Goal: Obtain resource: Download file/media

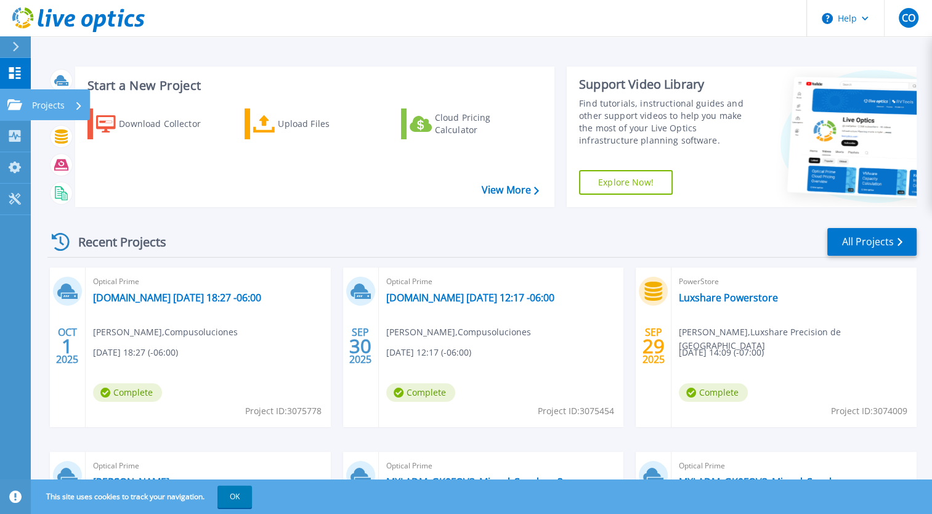
click at [69, 96] on div "Projects" at bounding box center [57, 105] width 51 height 32
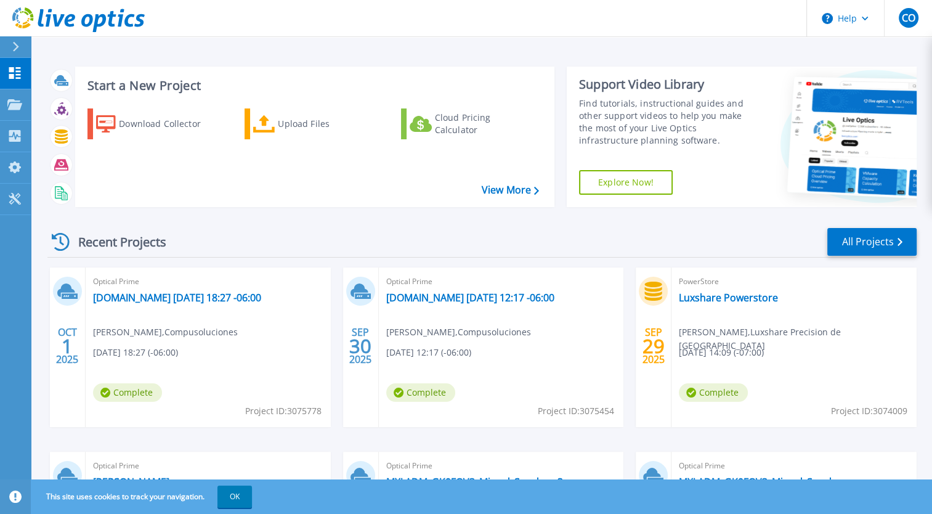
click at [271, 219] on div "Recent Projects All Projects OCT 1 2025 Optical Prime erp.qualitypost.com.mx 20…" at bounding box center [481, 431] width 869 height 429
click at [57, 107] on p "Projects" at bounding box center [48, 105] width 33 height 32
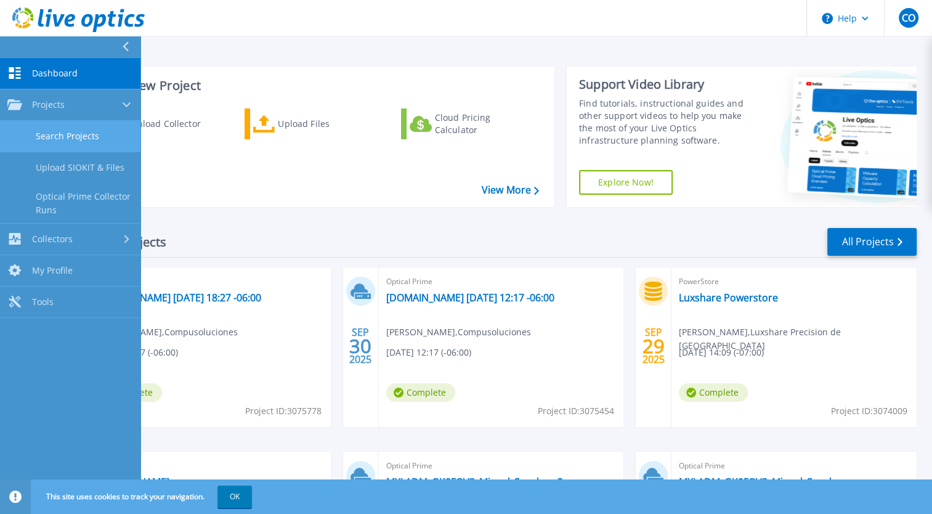
click at [81, 140] on link "Search Projects" at bounding box center [70, 136] width 140 height 31
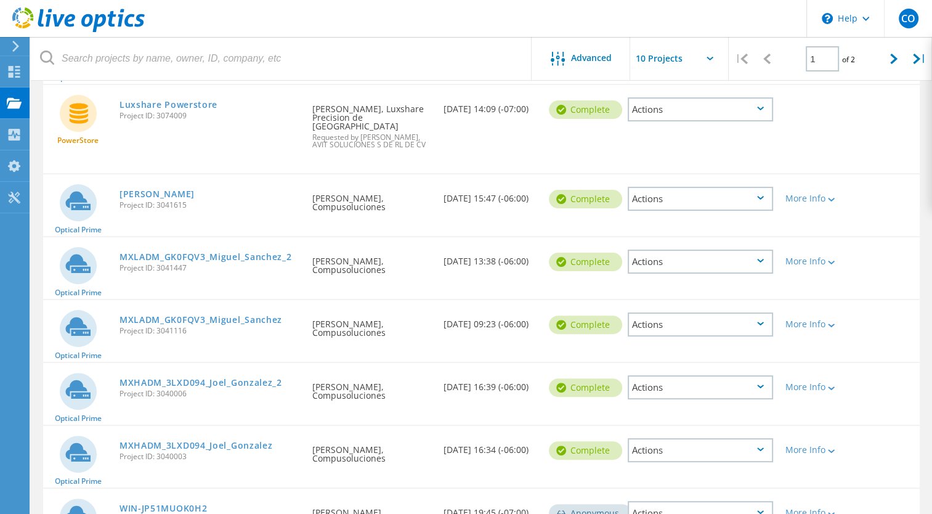
scroll to position [404, 0]
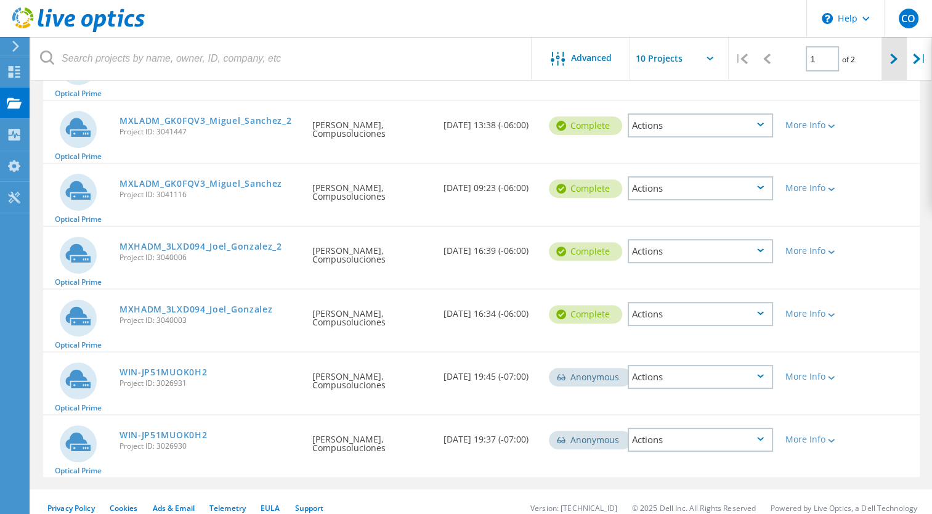
click at [890, 63] on icon at bounding box center [893, 59] width 7 height 10
type input "2"
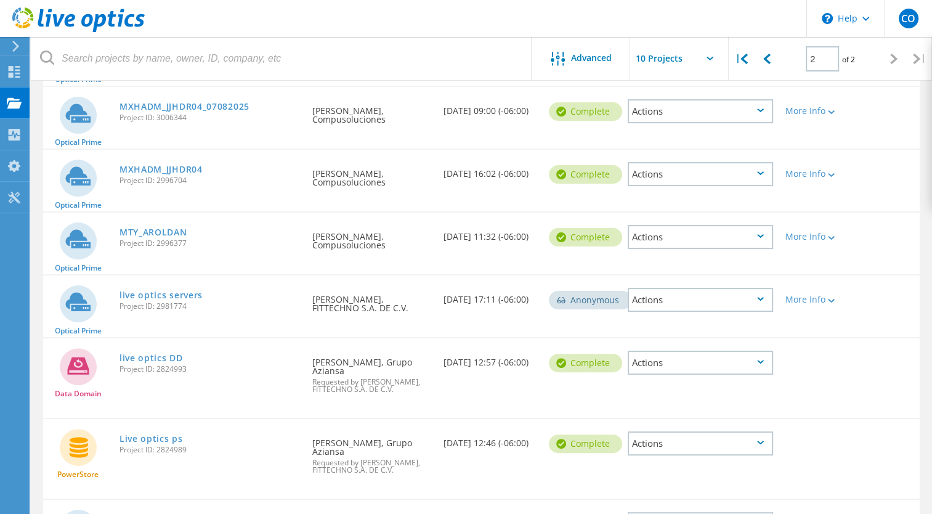
scroll to position [309, 0]
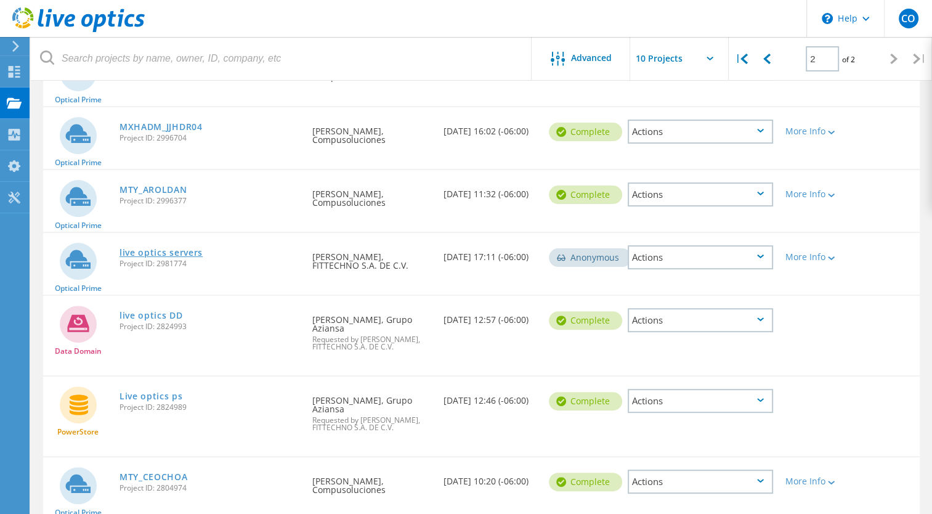
click at [152, 251] on link "live optics servers" at bounding box center [161, 252] width 83 height 9
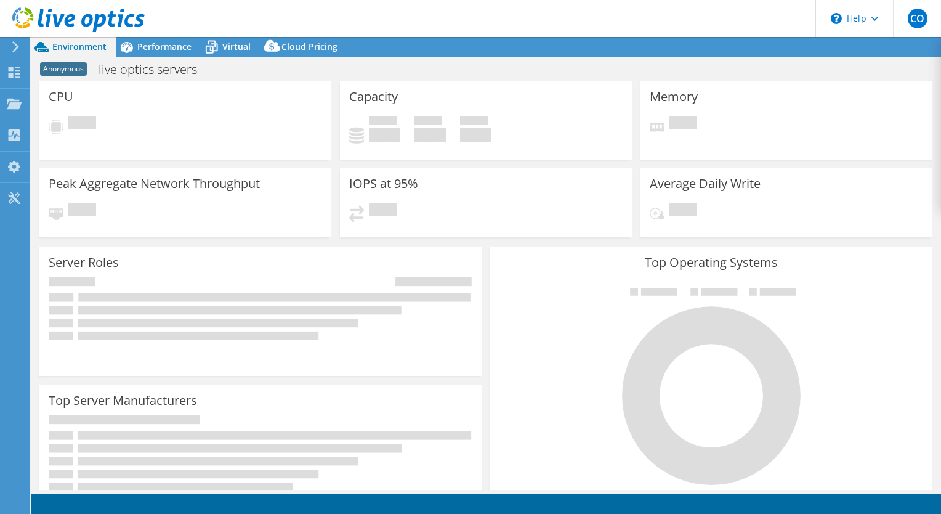
select select "USD"
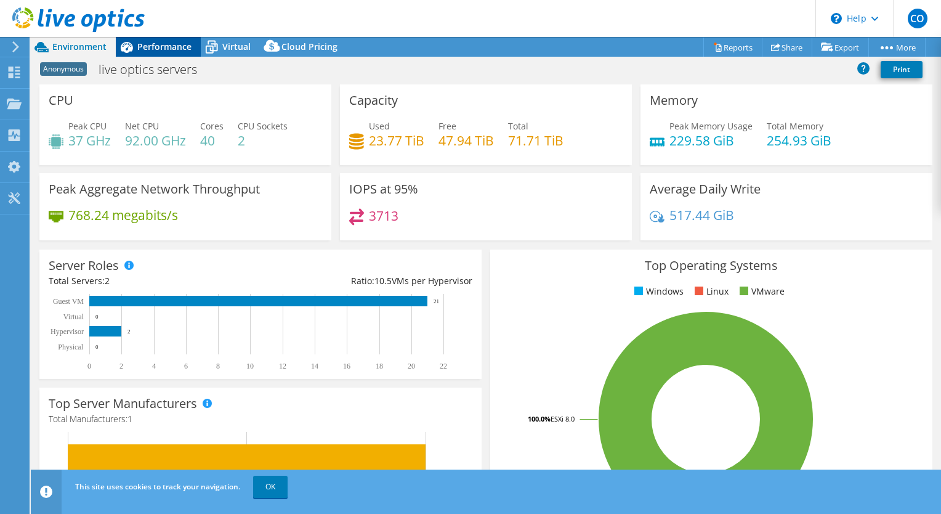
click at [158, 46] on span "Performance" at bounding box center [164, 47] width 54 height 12
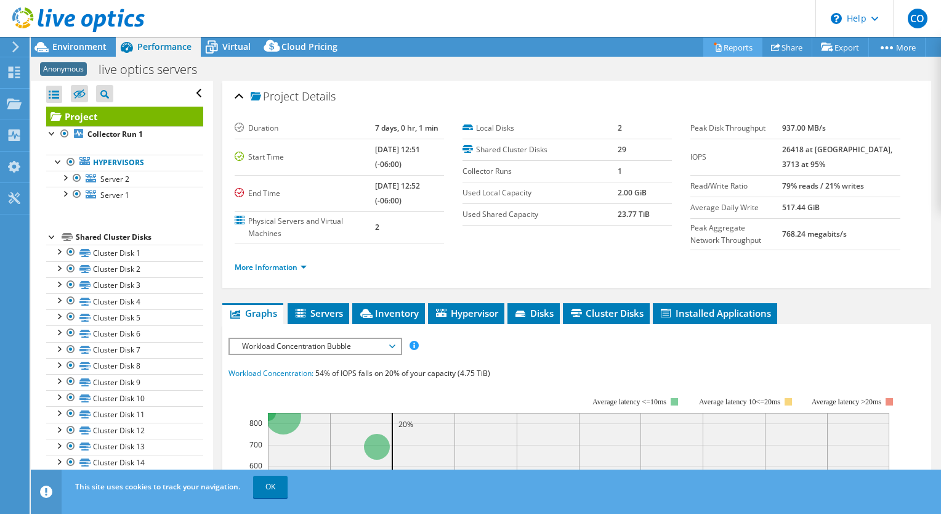
click at [727, 48] on link "Reports" at bounding box center [733, 47] width 59 height 19
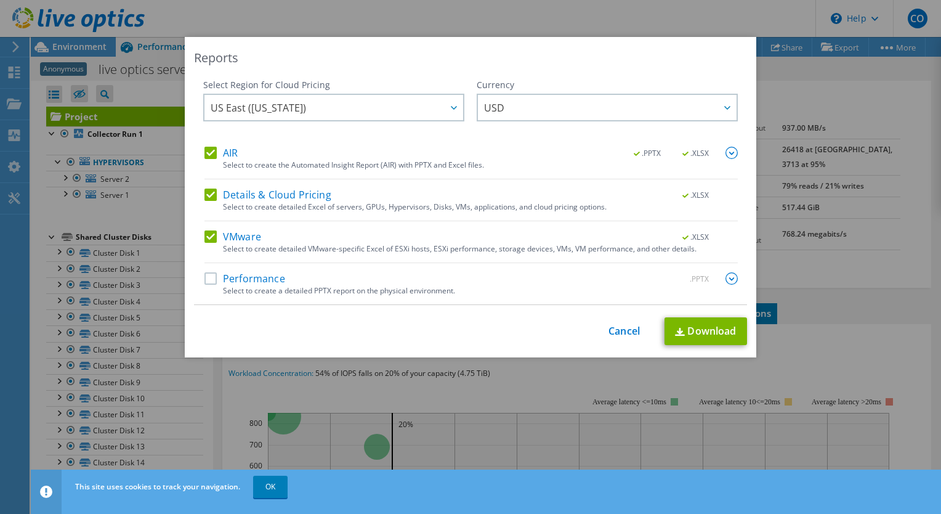
click at [209, 193] on label "Details & Cloud Pricing" at bounding box center [268, 195] width 127 height 12
click at [0, 0] on input "Details & Cloud Pricing" at bounding box center [0, 0] width 0 height 0
click at [205, 230] on label "VMware" at bounding box center [233, 236] width 57 height 12
click at [0, 0] on input "VMware" at bounding box center [0, 0] width 0 height 0
click at [207, 238] on label "VMware" at bounding box center [233, 236] width 57 height 12
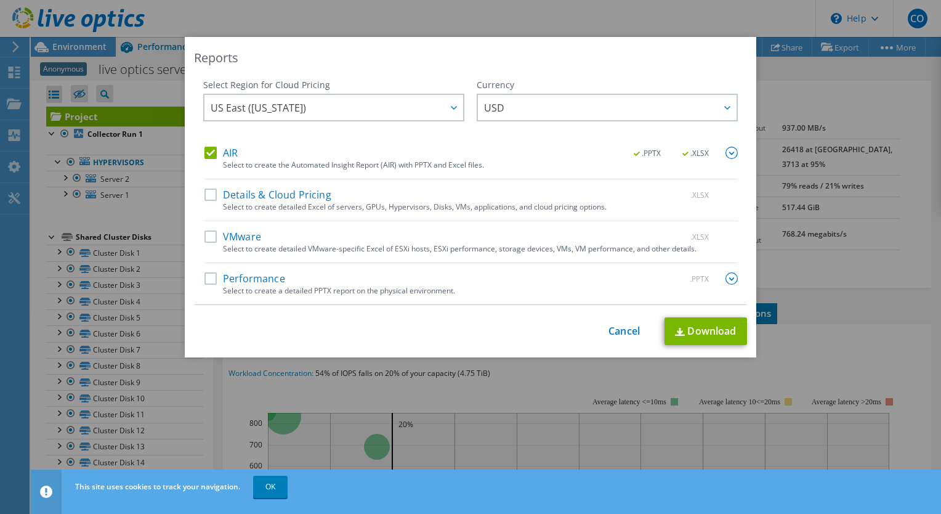
click at [0, 0] on input "VMware" at bounding box center [0, 0] width 0 height 0
click at [707, 333] on link "Download" at bounding box center [706, 331] width 83 height 28
